Goal: Task Accomplishment & Management: Use online tool/utility

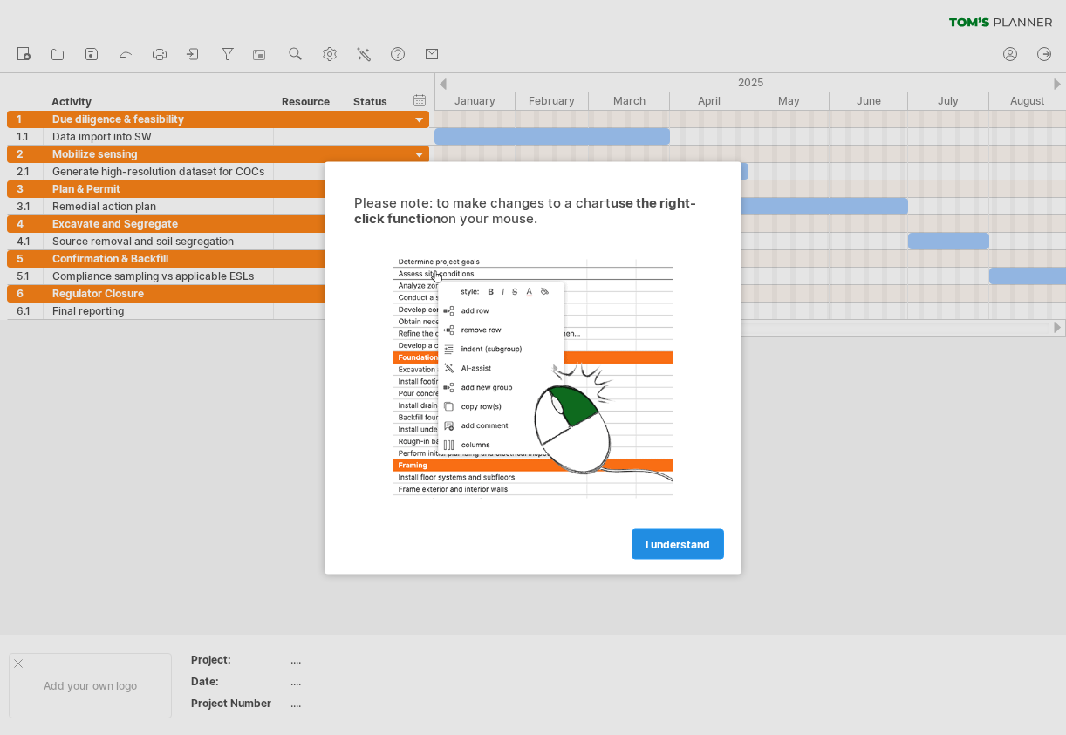
click at [675, 538] on span "I understand" at bounding box center [678, 543] width 65 height 13
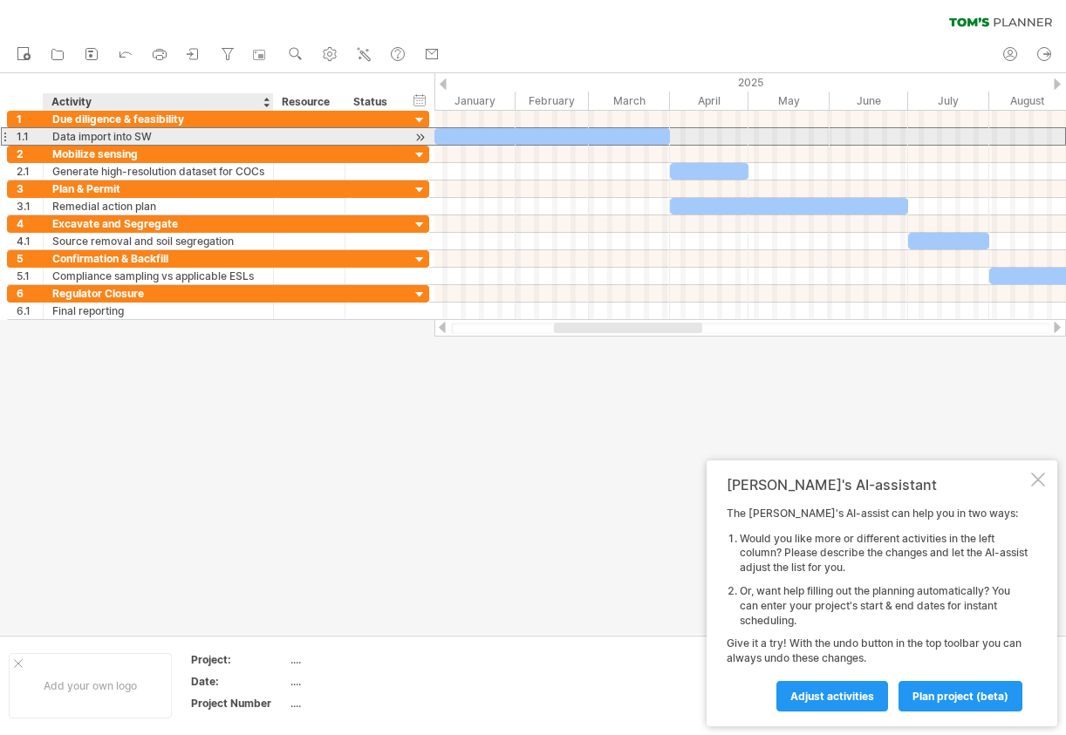
click at [165, 135] on div "Data import into SW" at bounding box center [158, 136] width 212 height 17
drag, startPoint x: 165, startPoint y: 135, endPoint x: 228, endPoint y: 135, distance: 62.8
click at [228, 135] on input "**********" at bounding box center [158, 136] width 212 height 17
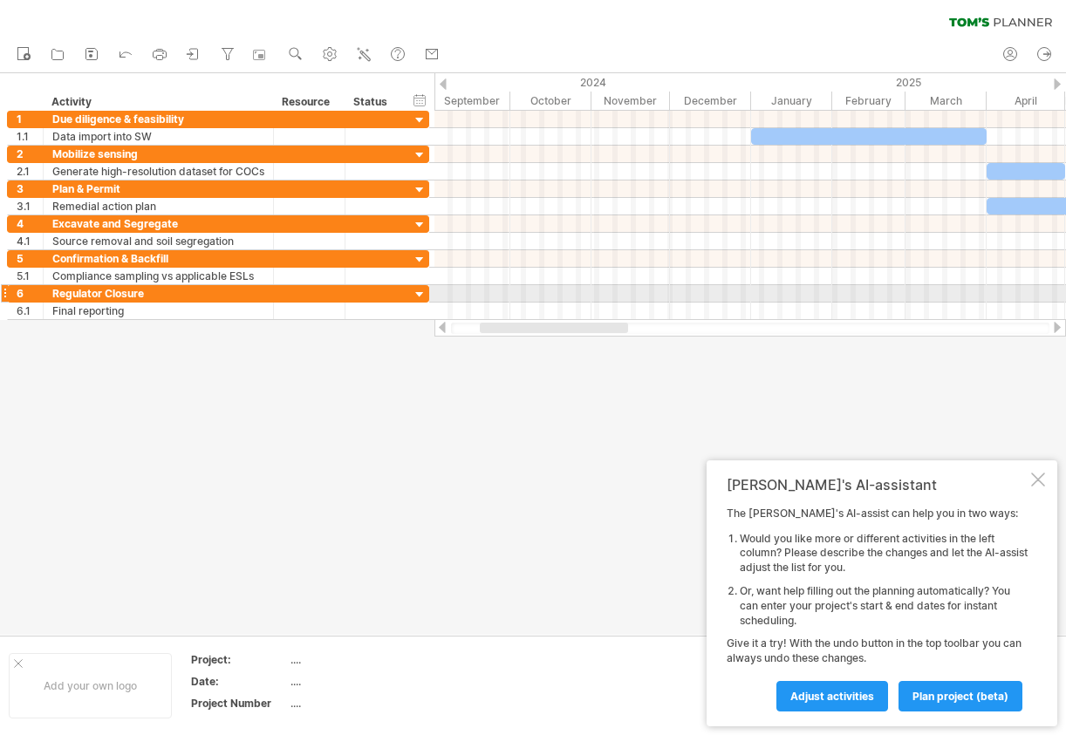
drag, startPoint x: 611, startPoint y: 327, endPoint x: 537, endPoint y: 296, distance: 80.5
click at [537, 296] on div "Trying to reach [DOMAIN_NAME] Connected again... 0% clear filter new 1" at bounding box center [533, 367] width 1066 height 735
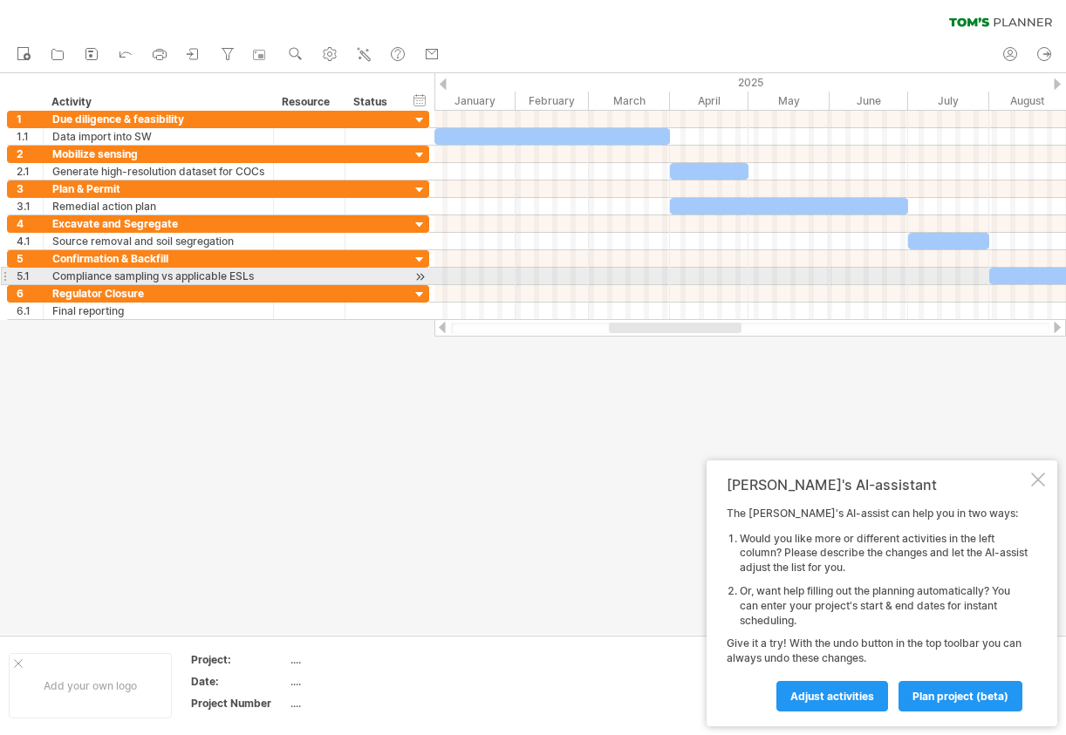
drag, startPoint x: 622, startPoint y: 326, endPoint x: 688, endPoint y: 274, distance: 84.5
click at [688, 274] on div "Trying to reach [DOMAIN_NAME] Connected again... 0% clear filter new 1" at bounding box center [533, 367] width 1066 height 735
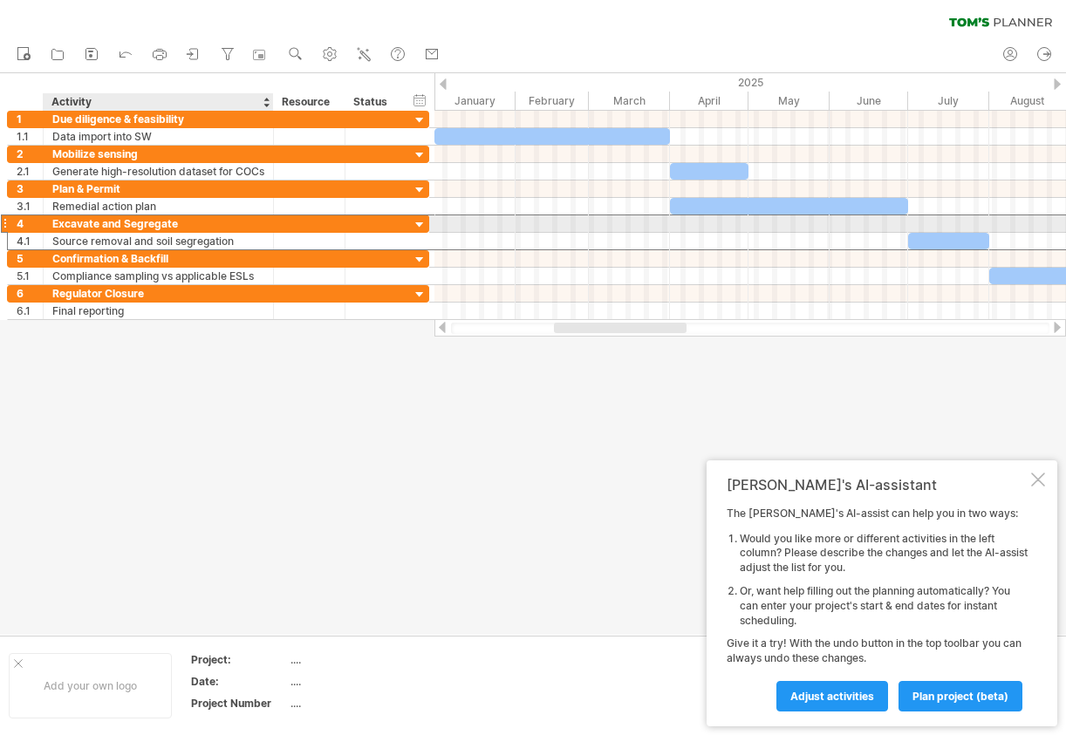
click at [277, 225] on div at bounding box center [310, 223] width 72 height 17
click at [422, 227] on div at bounding box center [420, 225] width 17 height 17
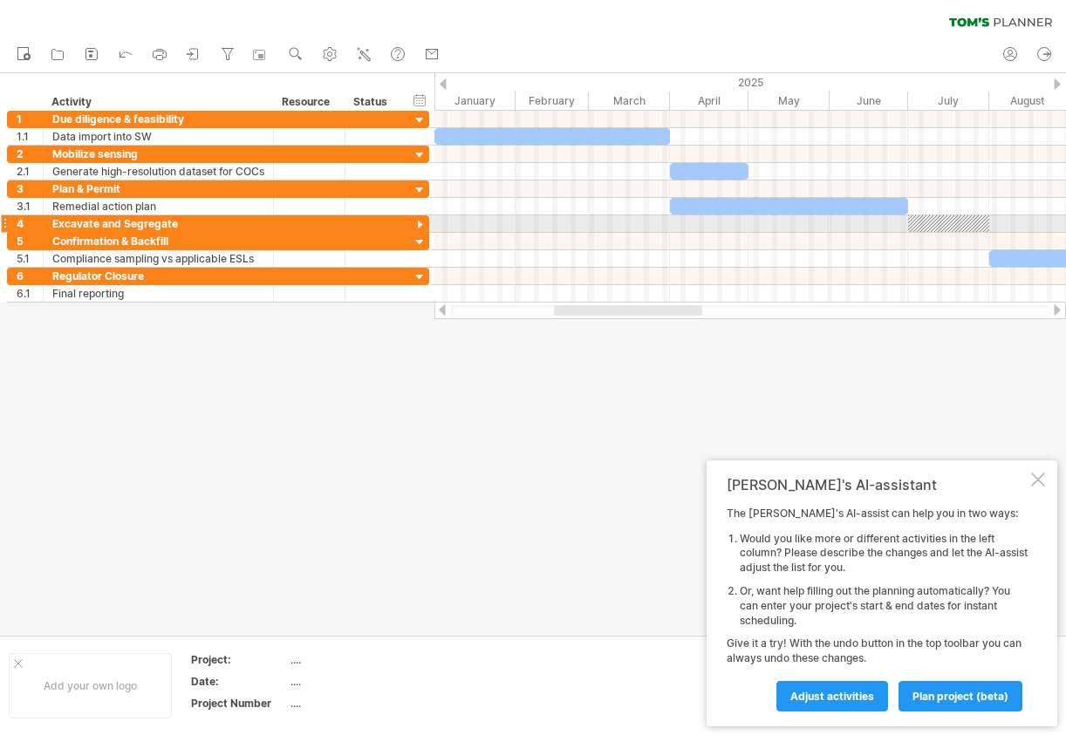
click at [422, 226] on div at bounding box center [420, 225] width 17 height 17
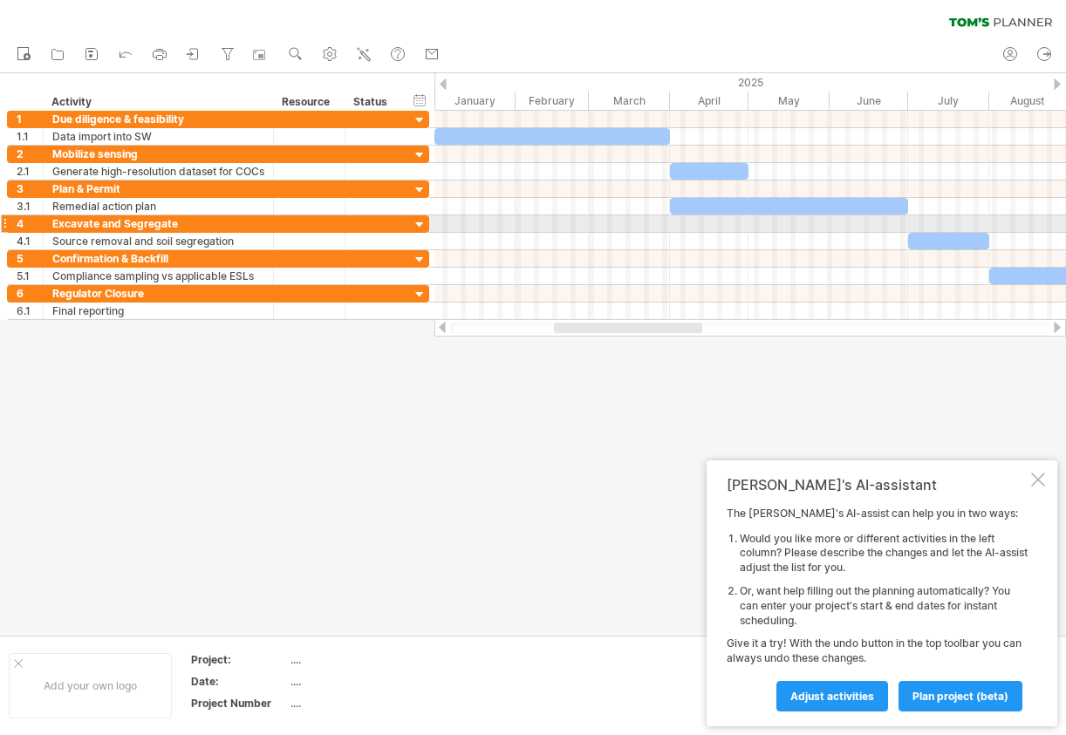
click at [422, 226] on div at bounding box center [420, 225] width 17 height 17
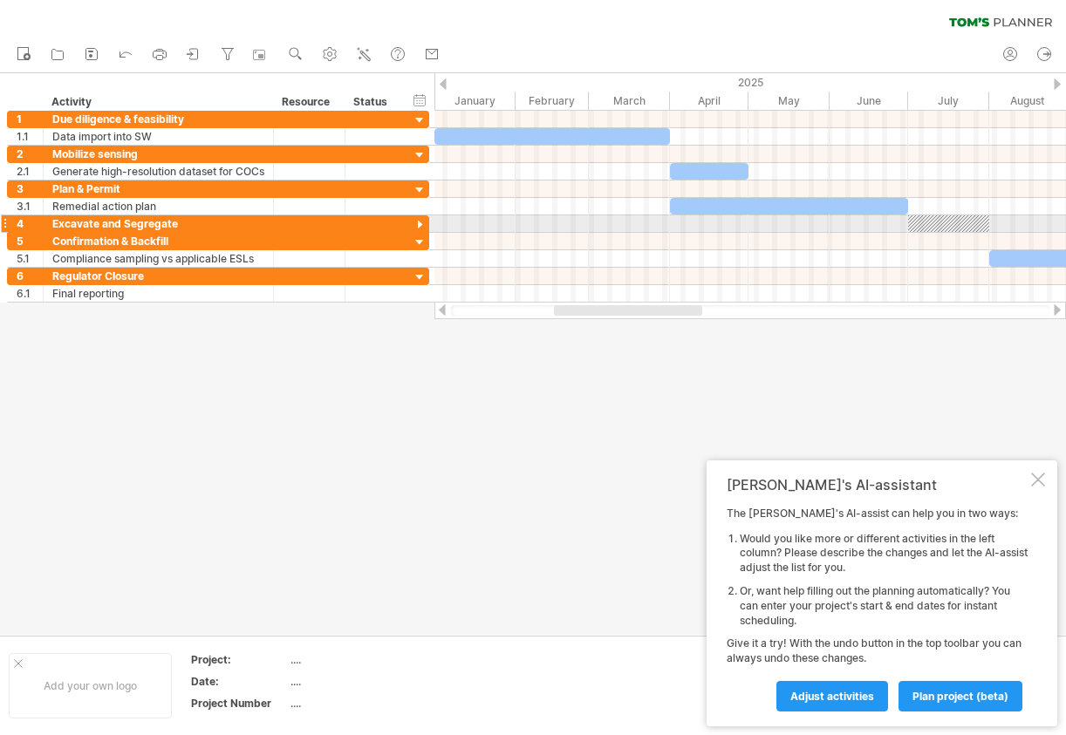
click at [423, 225] on div at bounding box center [420, 225] width 17 height 17
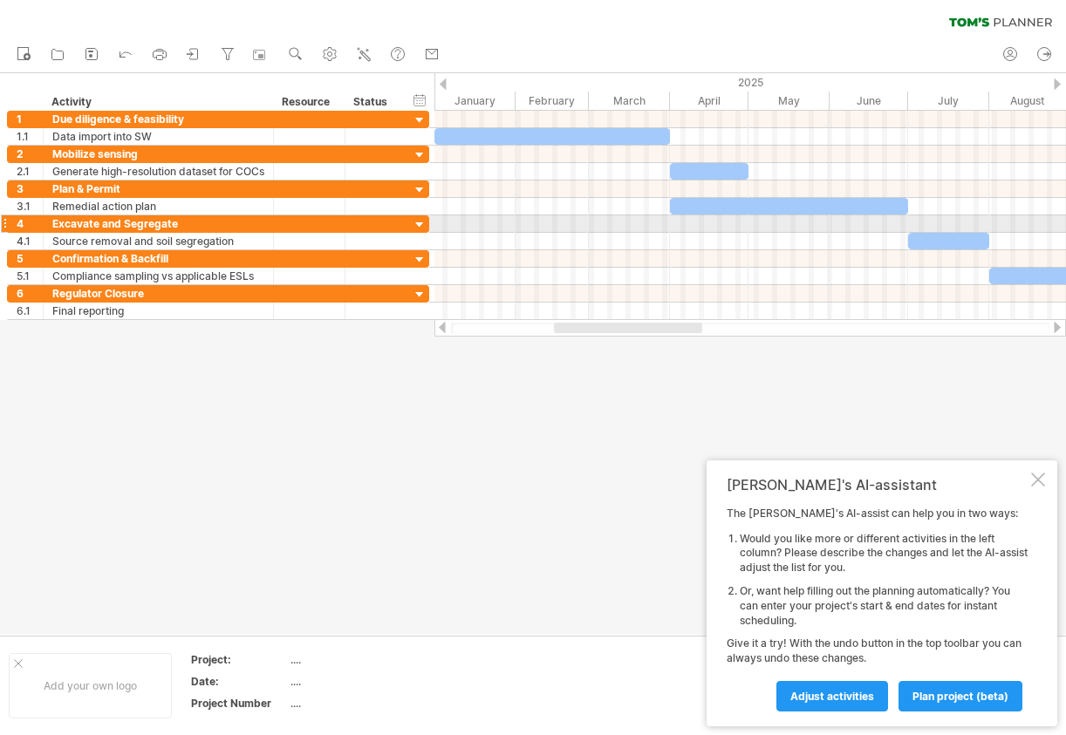
click at [423, 225] on div at bounding box center [420, 225] width 17 height 17
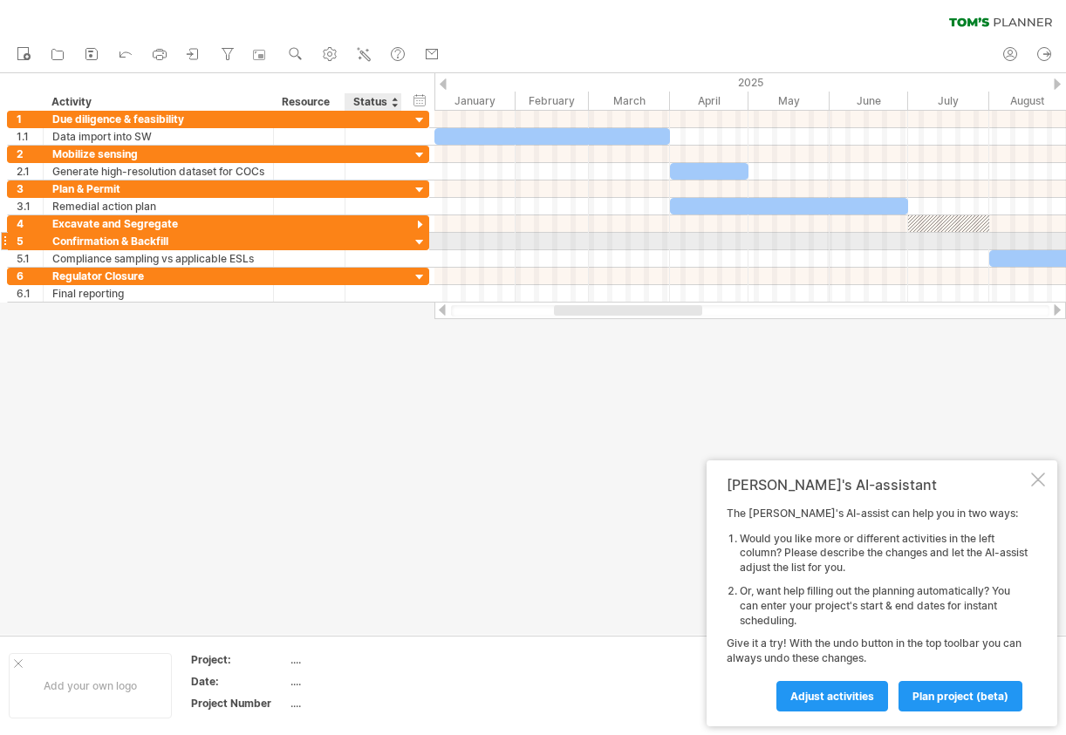
click at [424, 240] on div at bounding box center [420, 243] width 17 height 17
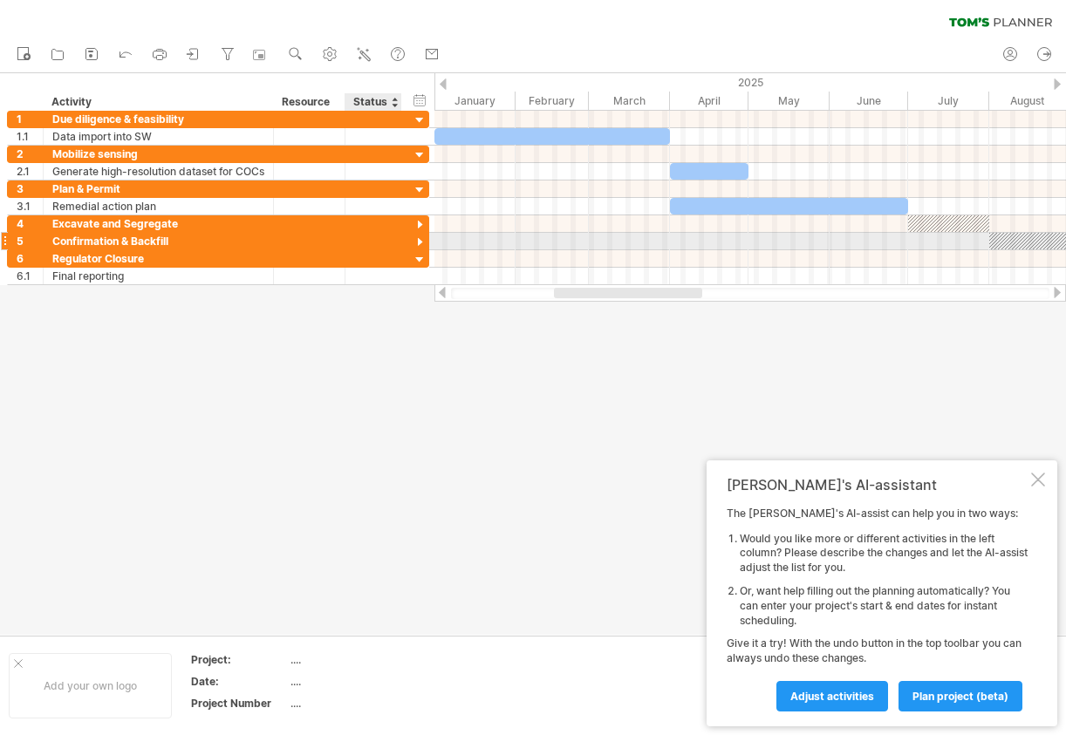
click at [424, 240] on div at bounding box center [420, 243] width 17 height 17
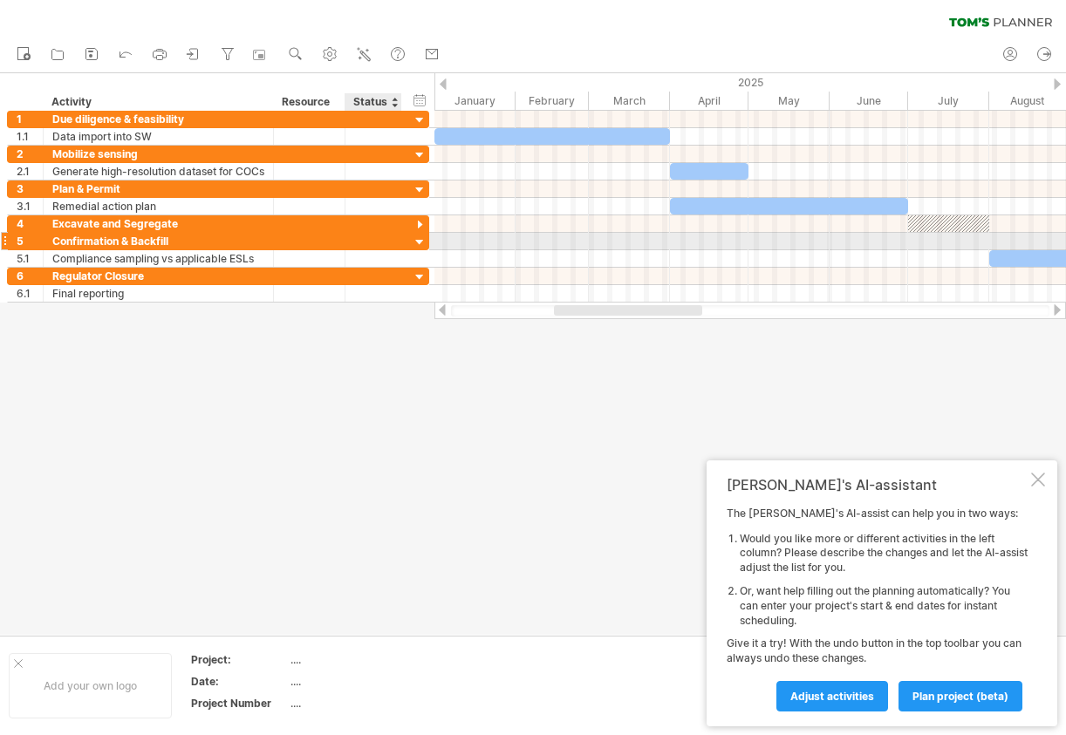
click at [424, 240] on div at bounding box center [420, 243] width 17 height 17
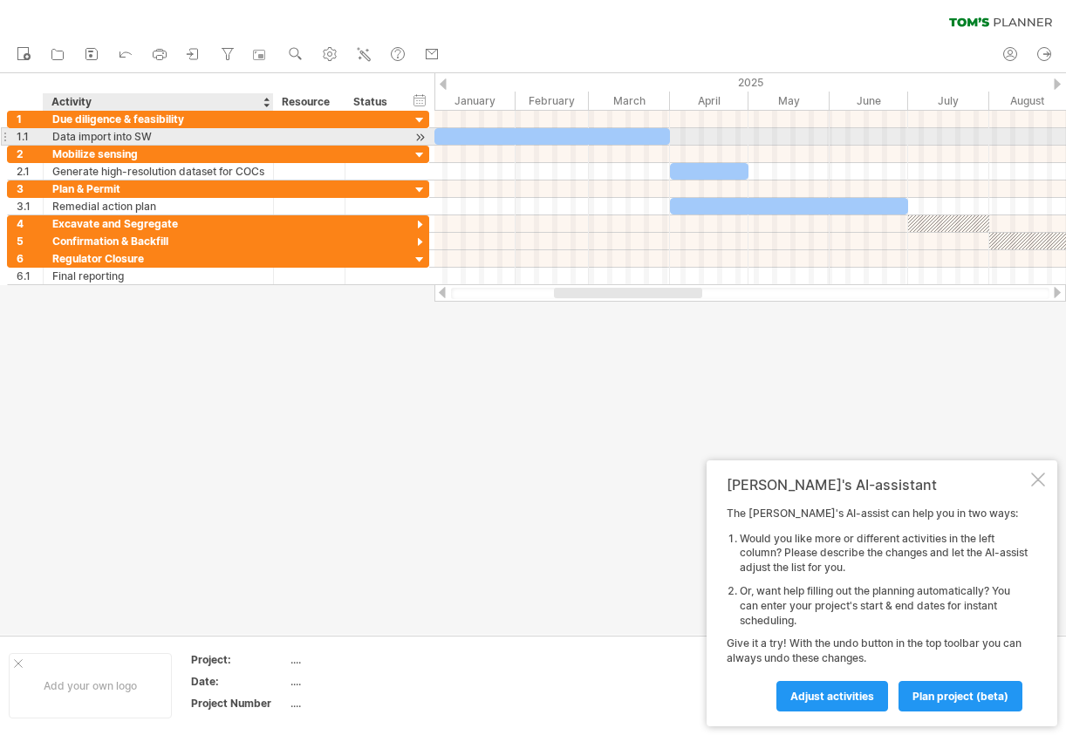
click at [161, 132] on div "Data import into SW" at bounding box center [158, 136] width 212 height 17
click at [157, 136] on input "**********" at bounding box center [158, 136] width 212 height 17
click at [418, 138] on div at bounding box center [420, 137] width 17 height 18
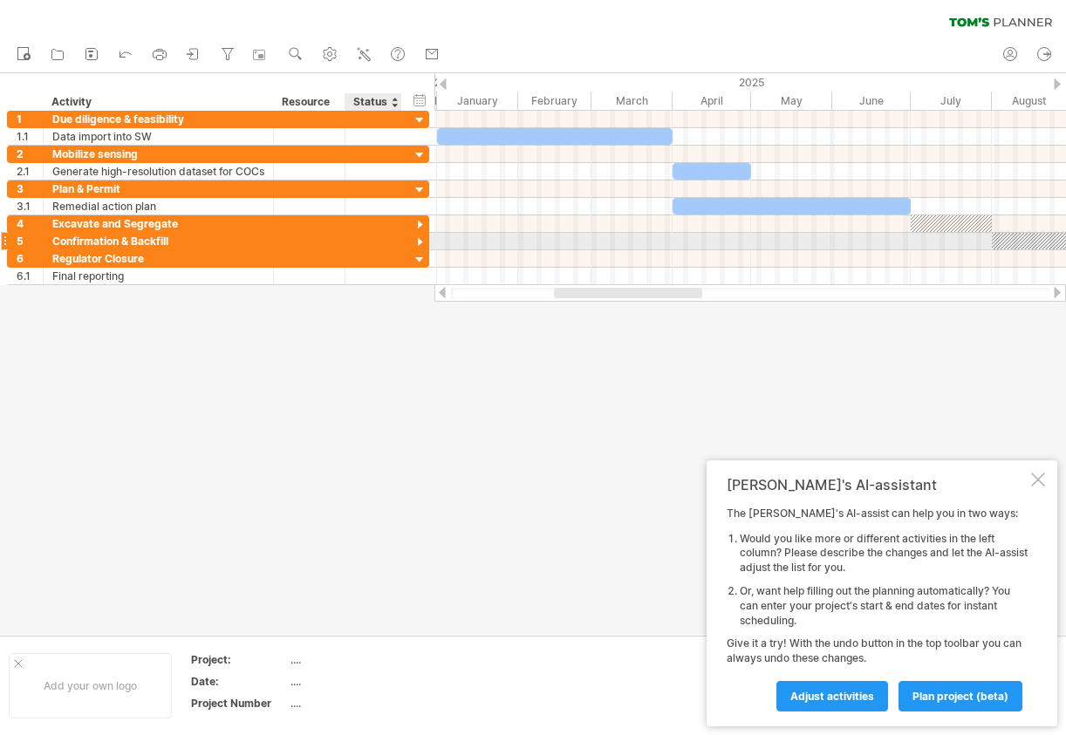
click at [417, 240] on div at bounding box center [420, 243] width 17 height 17
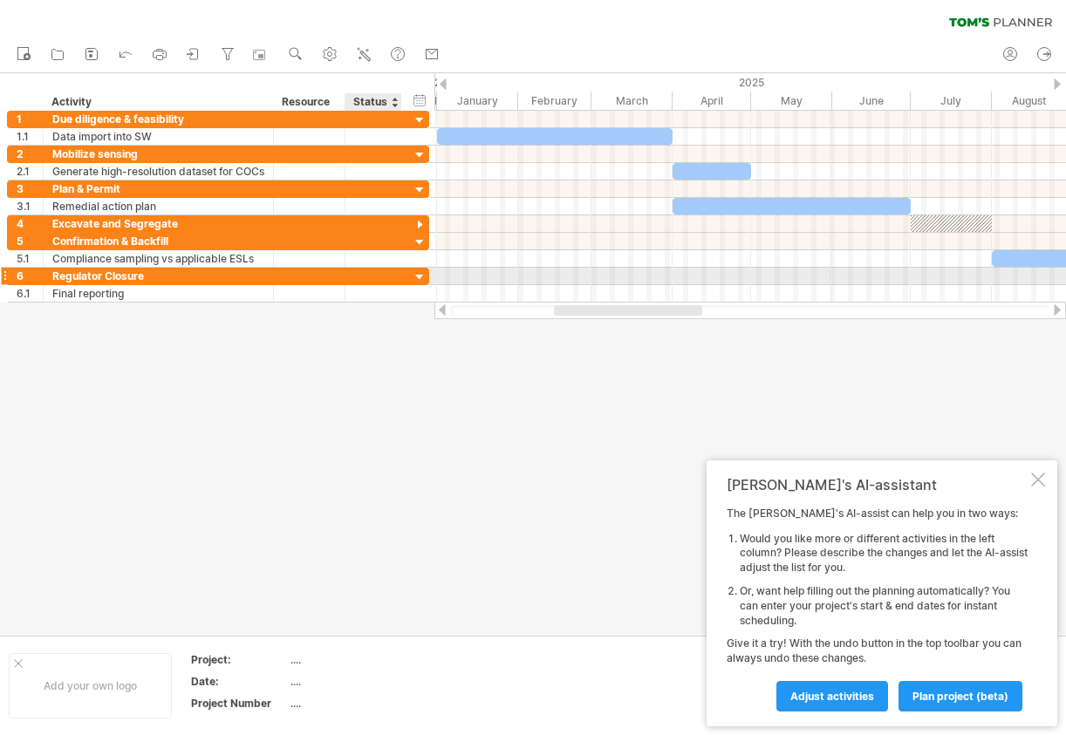
click at [418, 277] on div at bounding box center [420, 278] width 17 height 17
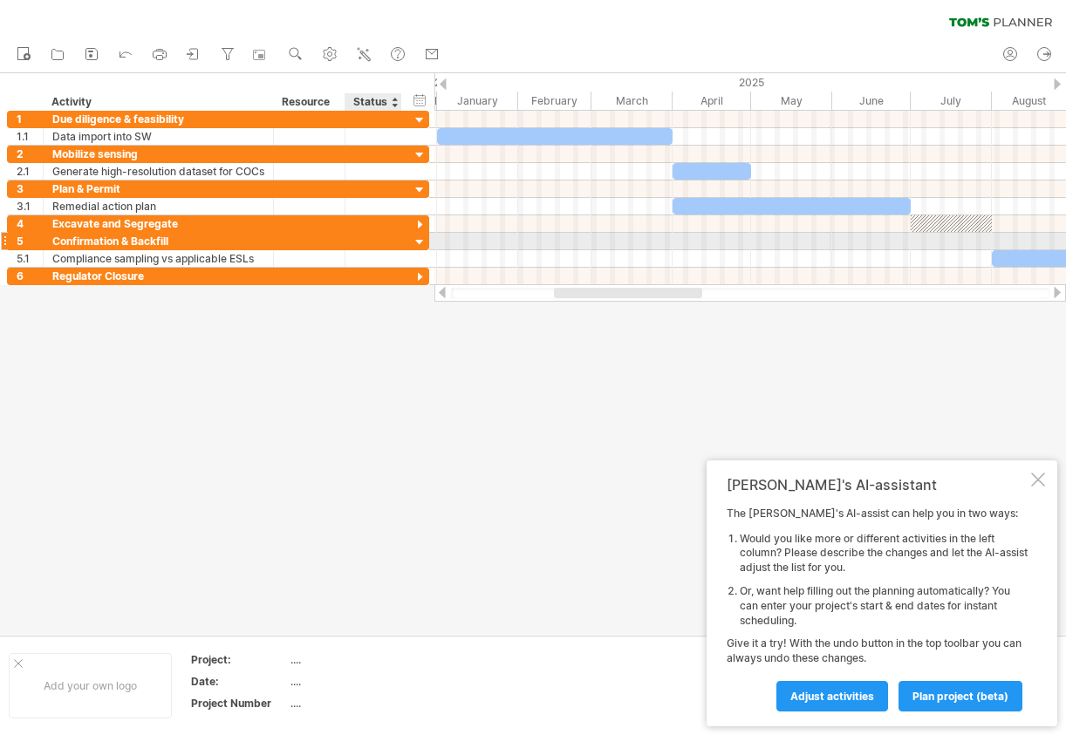
click at [420, 243] on div at bounding box center [420, 243] width 17 height 17
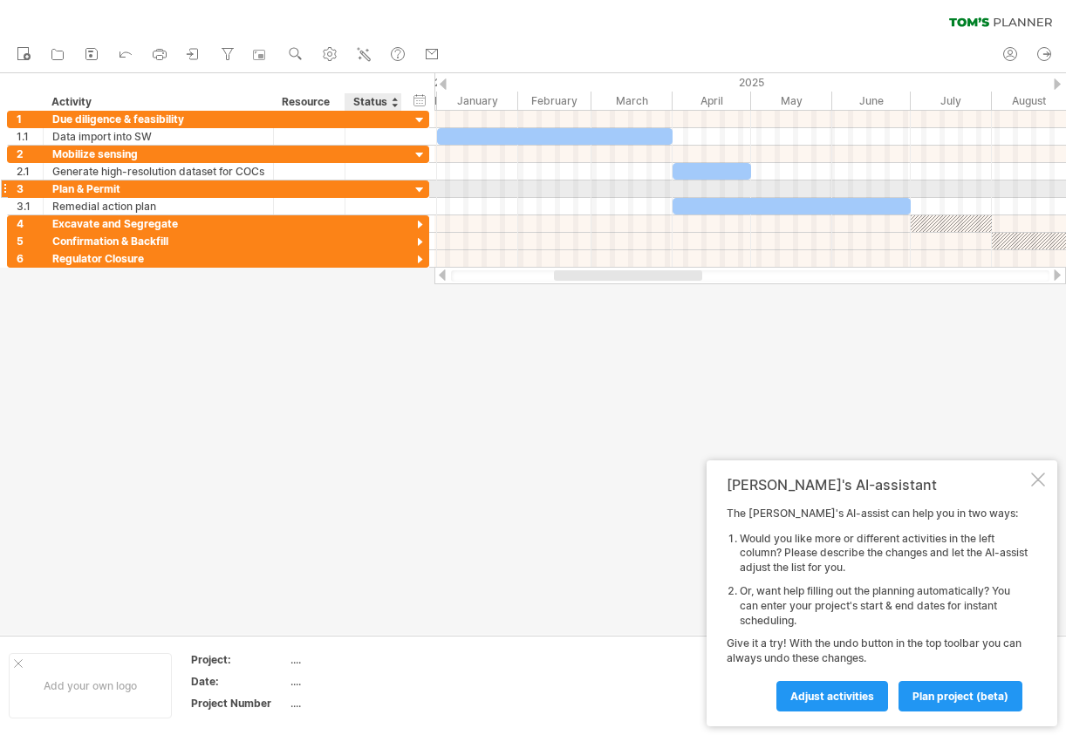
click at [422, 195] on div at bounding box center [420, 190] width 17 height 17
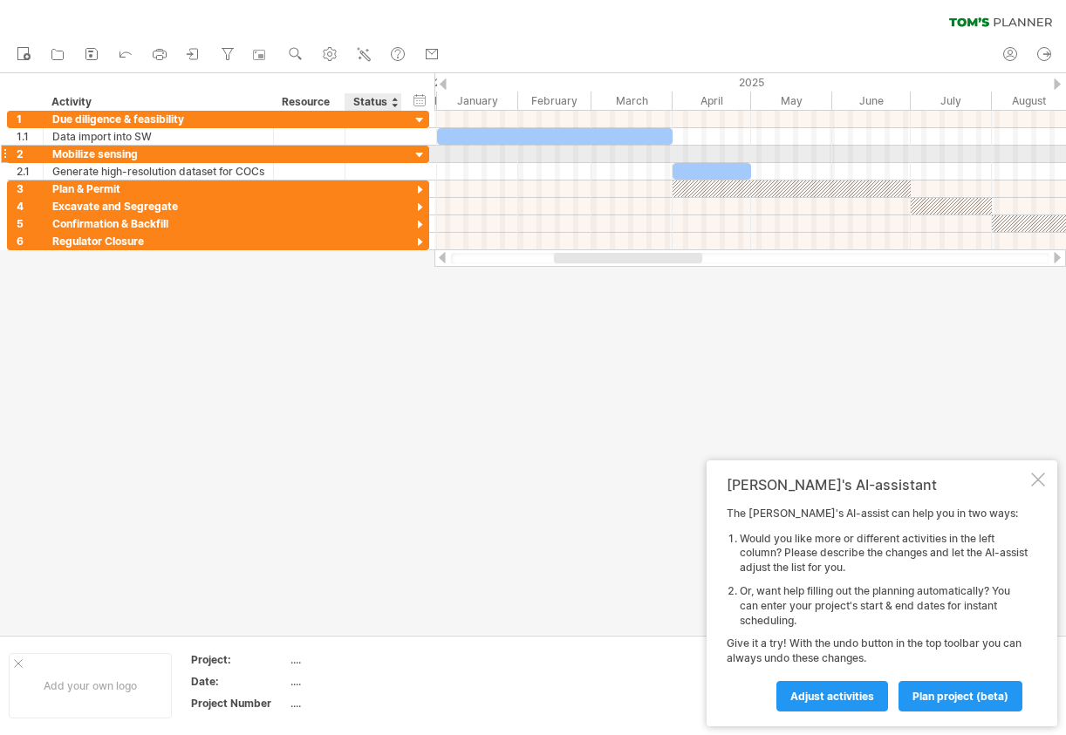
click at [420, 161] on div at bounding box center [420, 155] width 17 height 17
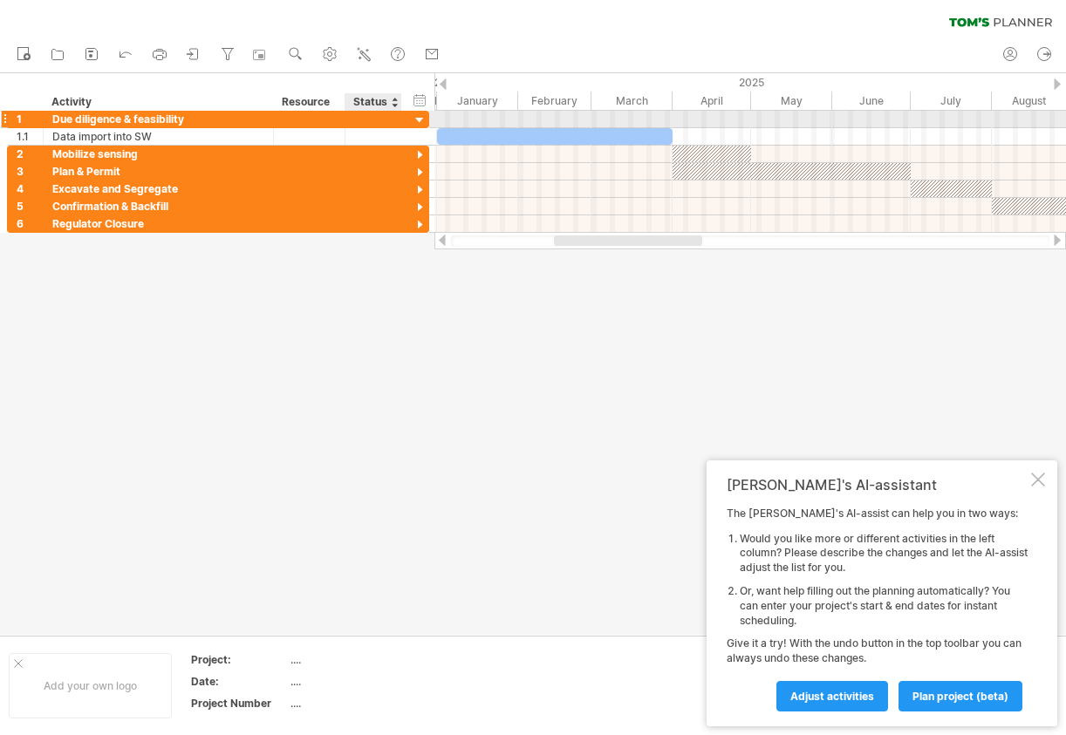
click at [419, 123] on div at bounding box center [420, 121] width 17 height 17
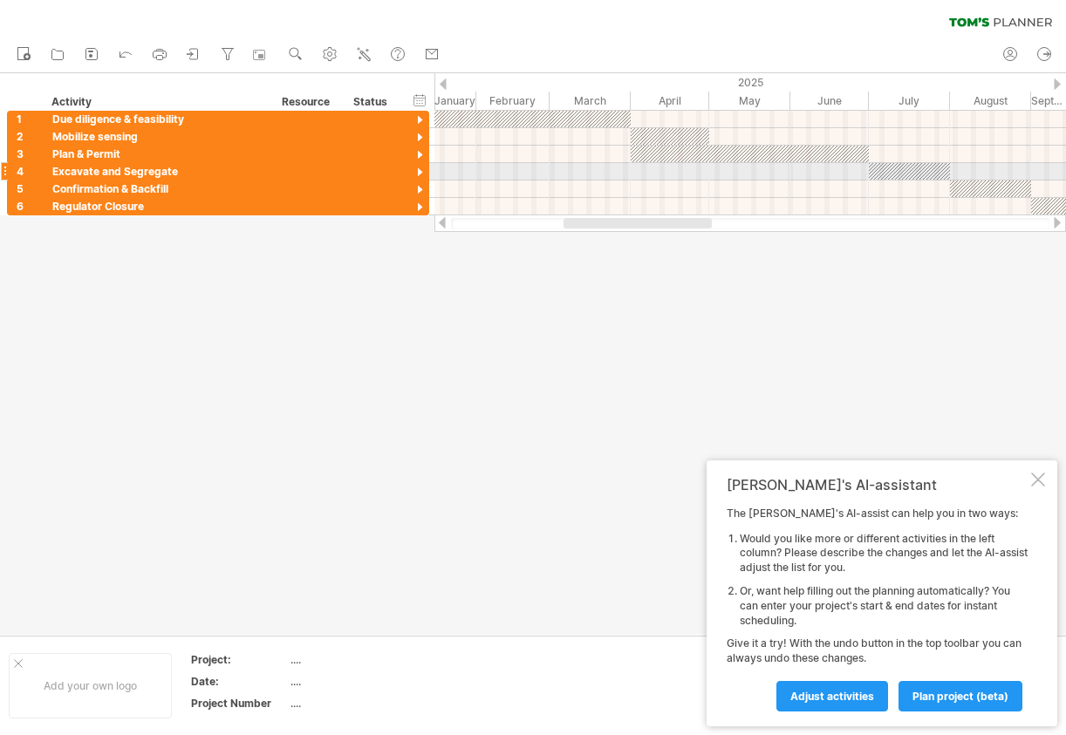
drag, startPoint x: 678, startPoint y: 224, endPoint x: 687, endPoint y: 166, distance: 59.2
click at [687, 166] on div "Trying to reach [DOMAIN_NAME] Connected again... 0% clear filter new 1" at bounding box center [533, 367] width 1066 height 735
click at [1033, 476] on div at bounding box center [1038, 480] width 14 height 14
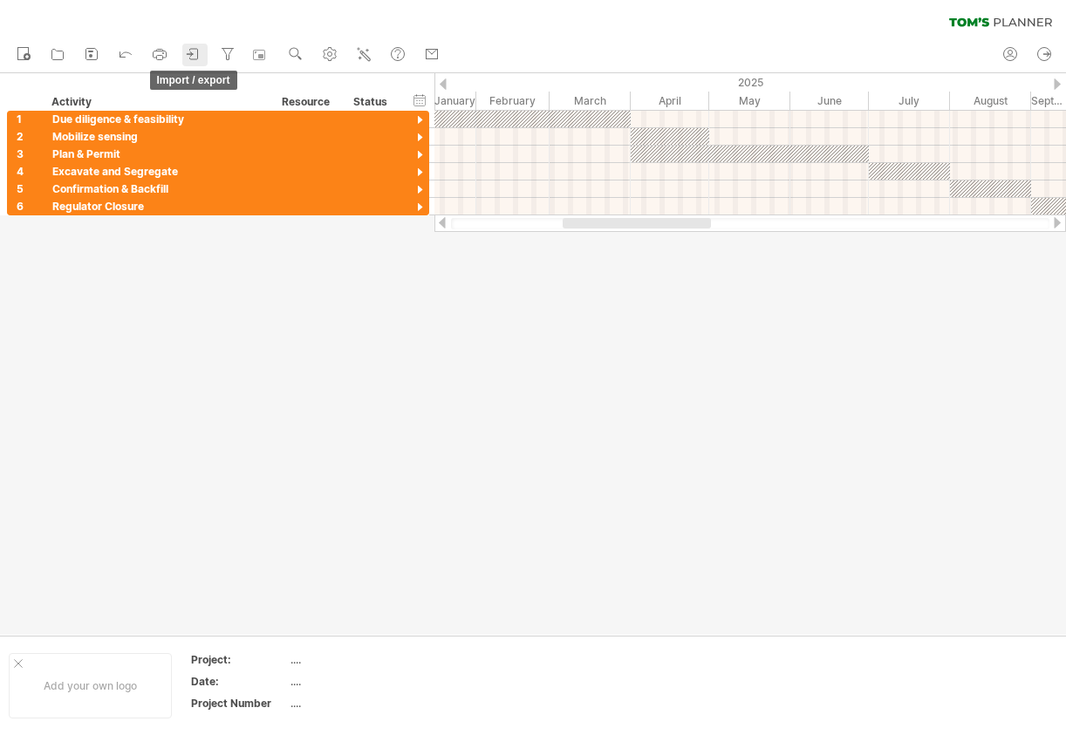
click at [204, 54] on link "import / export" at bounding box center [194, 55] width 25 height 23
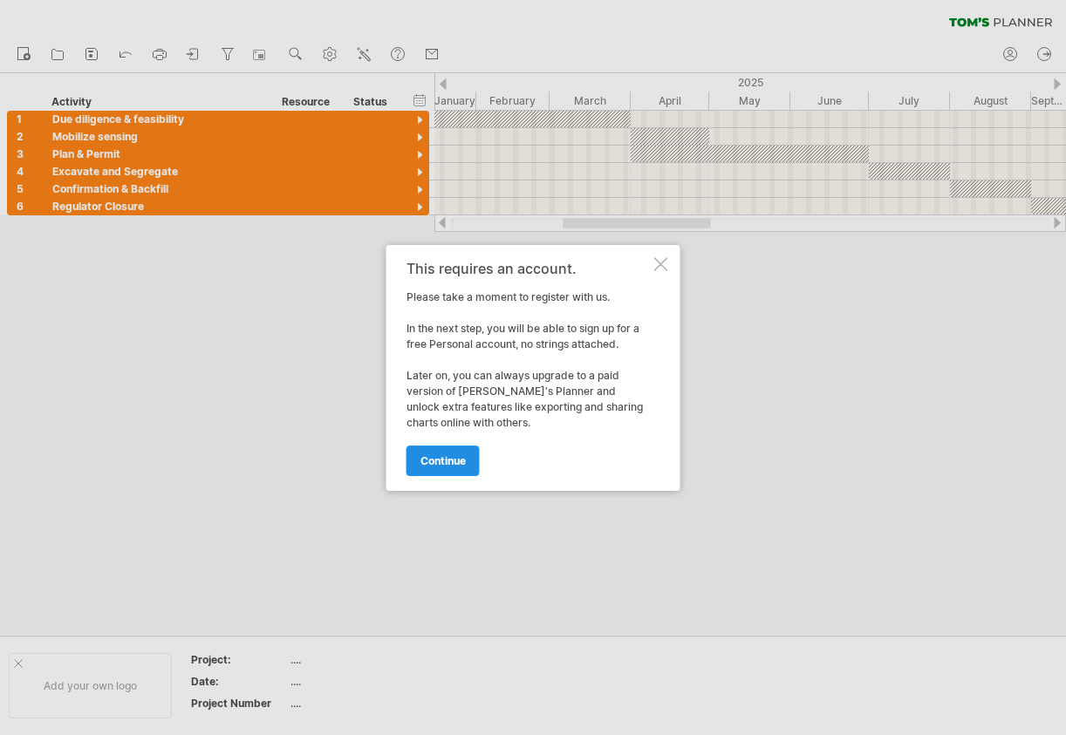
click at [455, 462] on span "continue" at bounding box center [442, 461] width 45 height 13
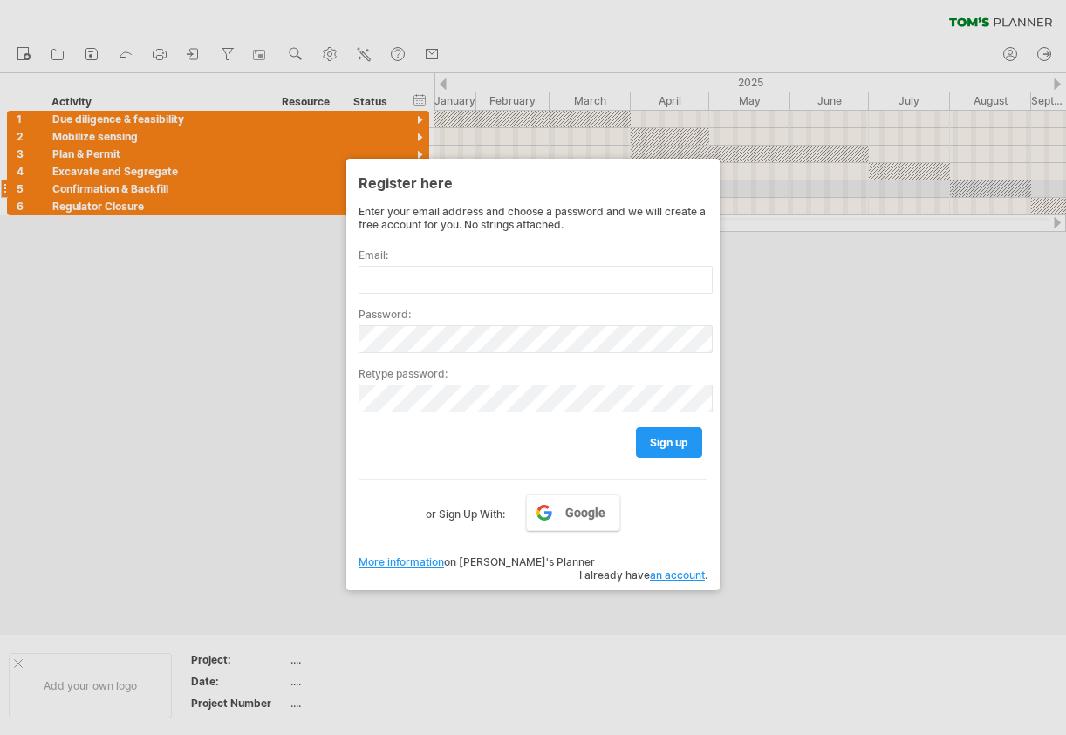
click at [805, 208] on div at bounding box center [533, 367] width 1066 height 735
click at [291, 325] on div at bounding box center [533, 367] width 1066 height 735
